Goal: Task Accomplishment & Management: Complete application form

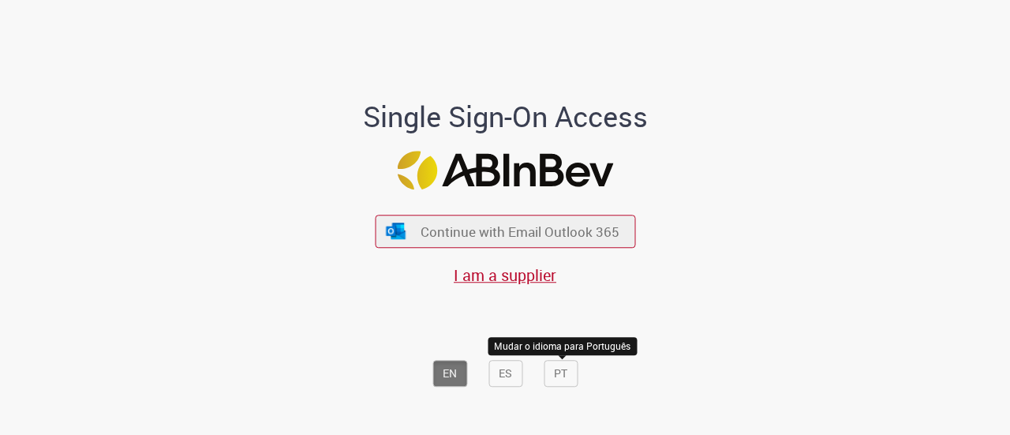
click at [559, 374] on button "PT" at bounding box center [561, 373] width 34 height 27
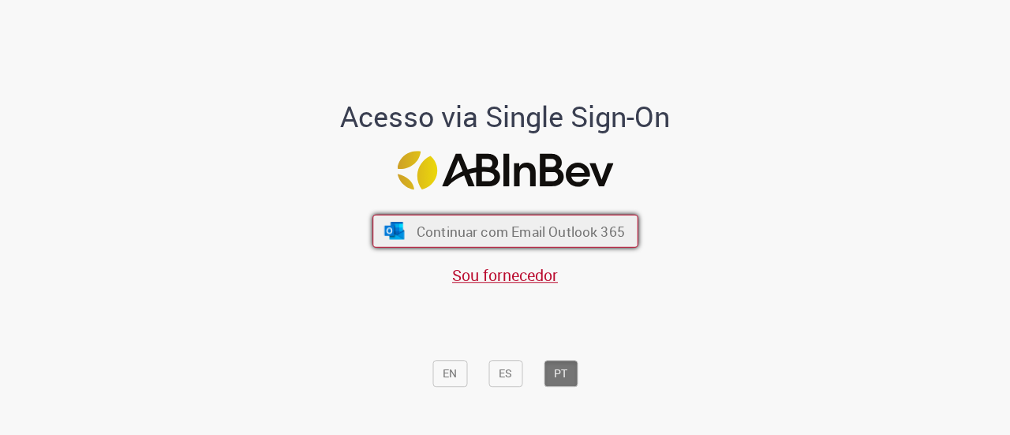
click at [540, 235] on span "Continuar com Email Outlook 365" at bounding box center [520, 231] width 208 height 18
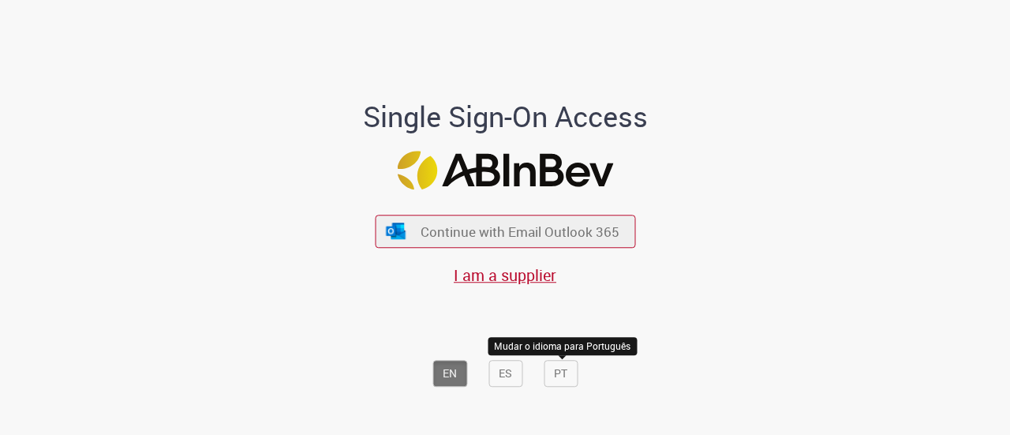
click at [560, 371] on button "PT" at bounding box center [561, 373] width 34 height 27
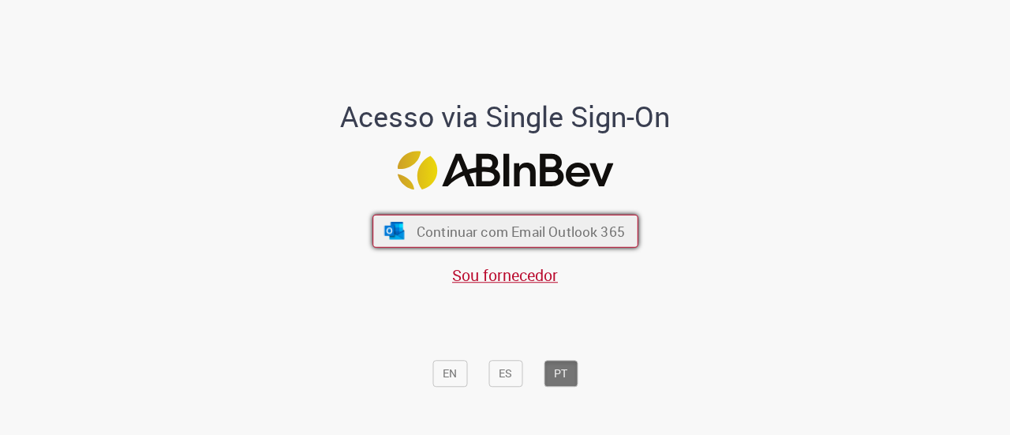
click at [545, 219] on button "Continuar com Email Outlook 365" at bounding box center [505, 231] width 266 height 33
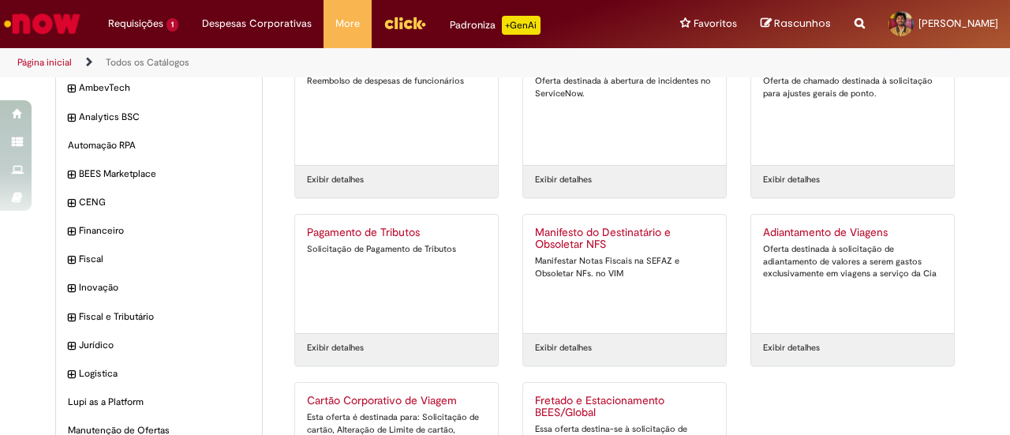
scroll to position [158, 0]
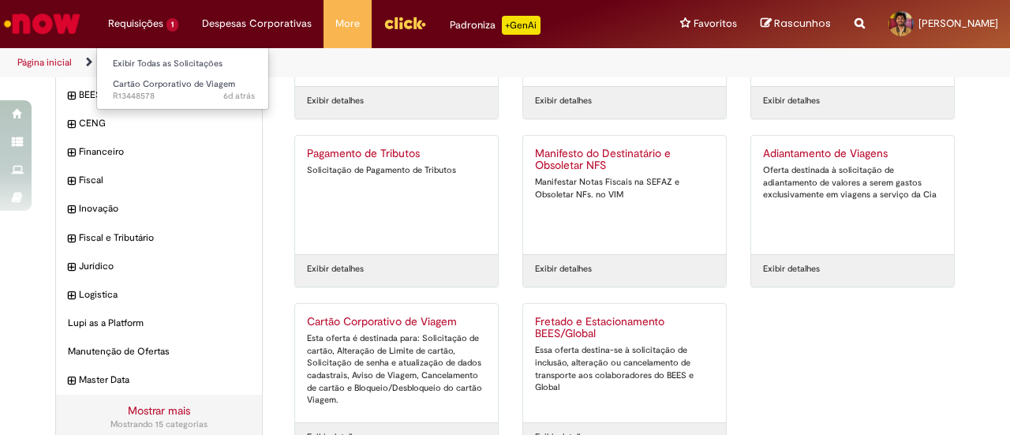
click at [144, 24] on li "Requisições 1 Exibir Todas as Solicitações Cartão Corporativo de Viagem 6d atrá…" at bounding box center [143, 23] width 94 height 47
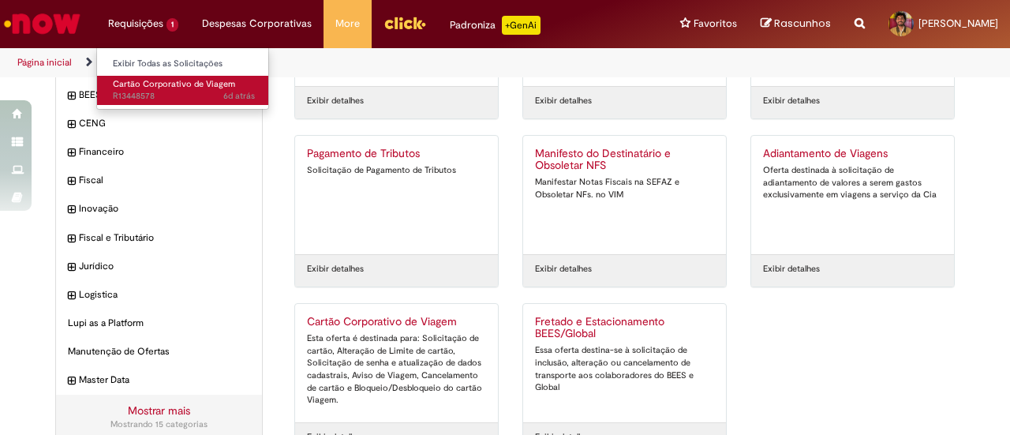
click at [173, 89] on span "Cartão Corporativo de Viagem" at bounding box center [174, 84] width 122 height 12
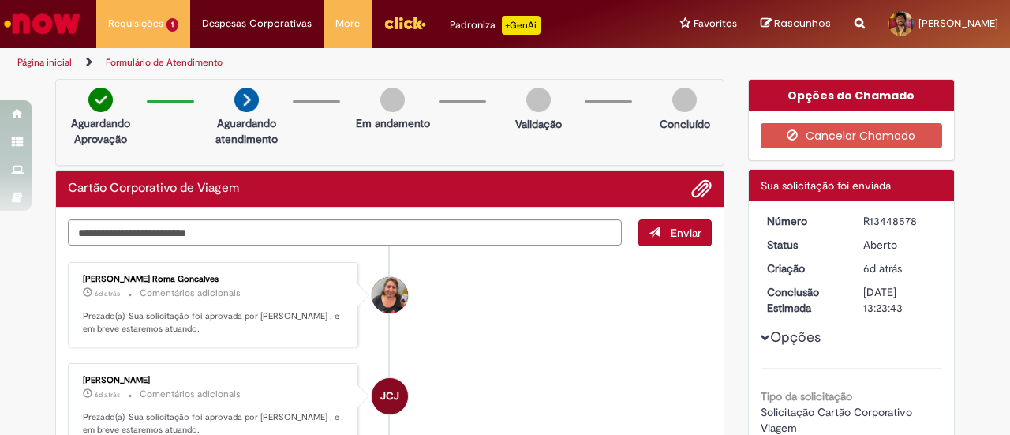
click at [413, 21] on img "Menu Cabeçalho" at bounding box center [404, 23] width 43 height 24
